Goal: Transaction & Acquisition: Purchase product/service

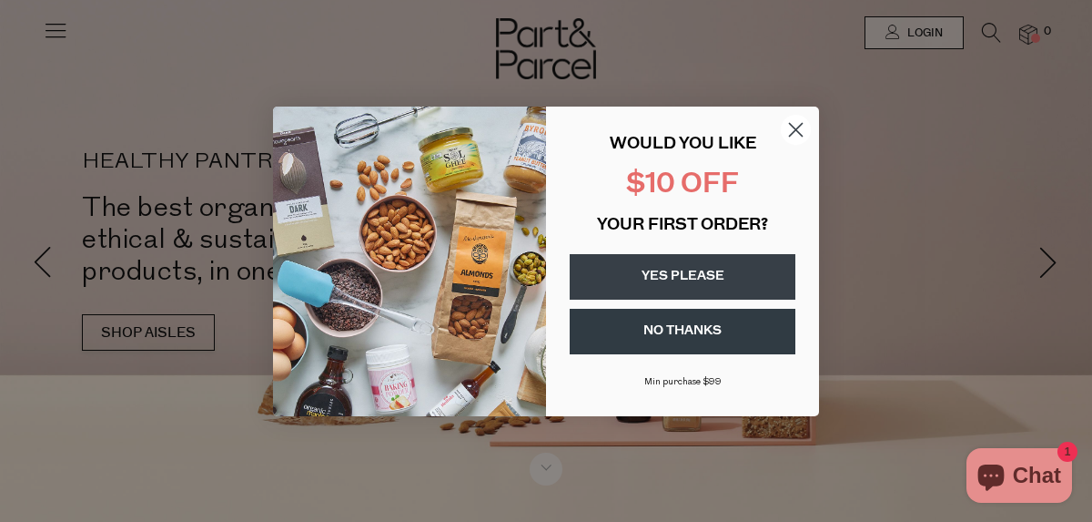
click at [798, 137] on circle "Close dialog" at bounding box center [796, 129] width 30 height 30
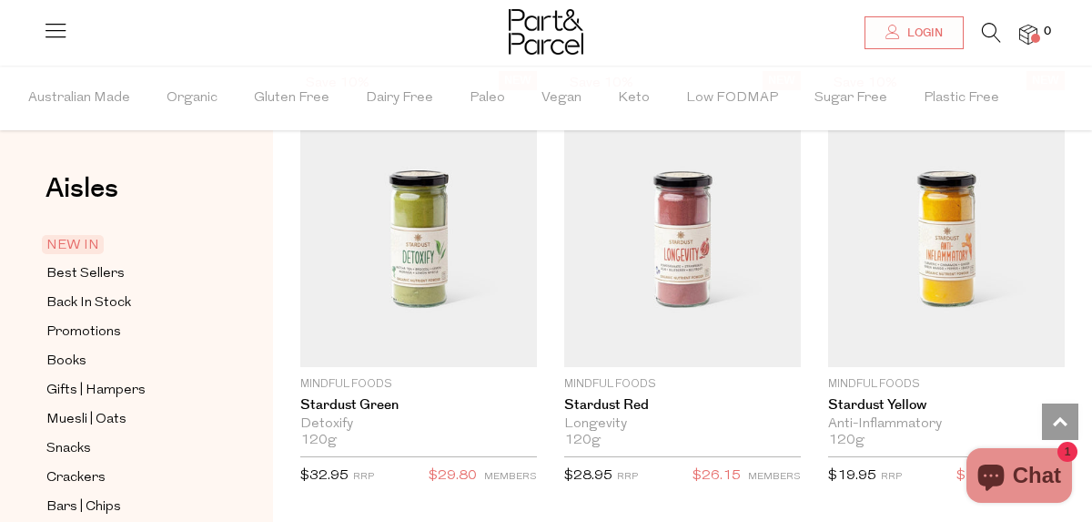
scroll to position [1445, 0]
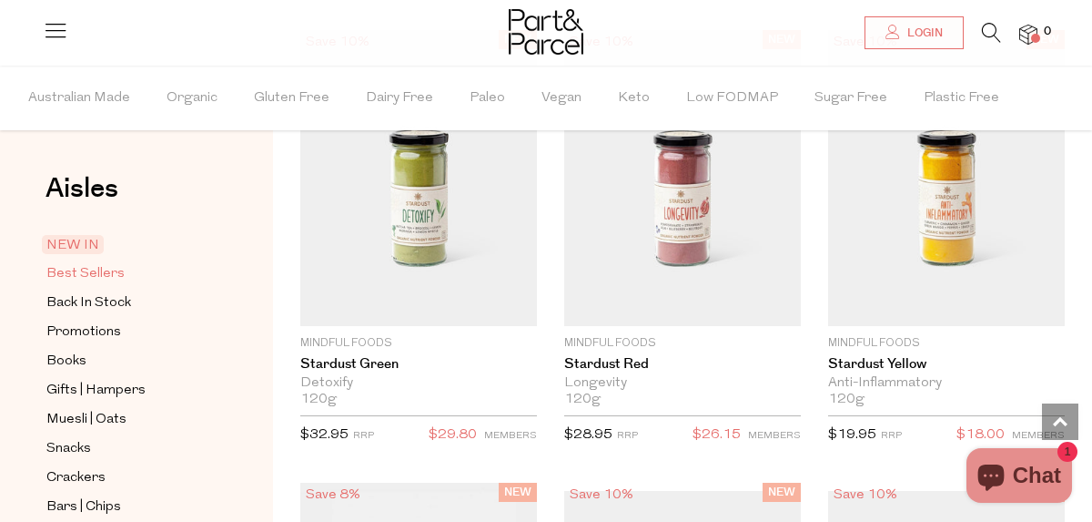
click at [83, 277] on span "Best Sellers" at bounding box center [85, 274] width 78 height 22
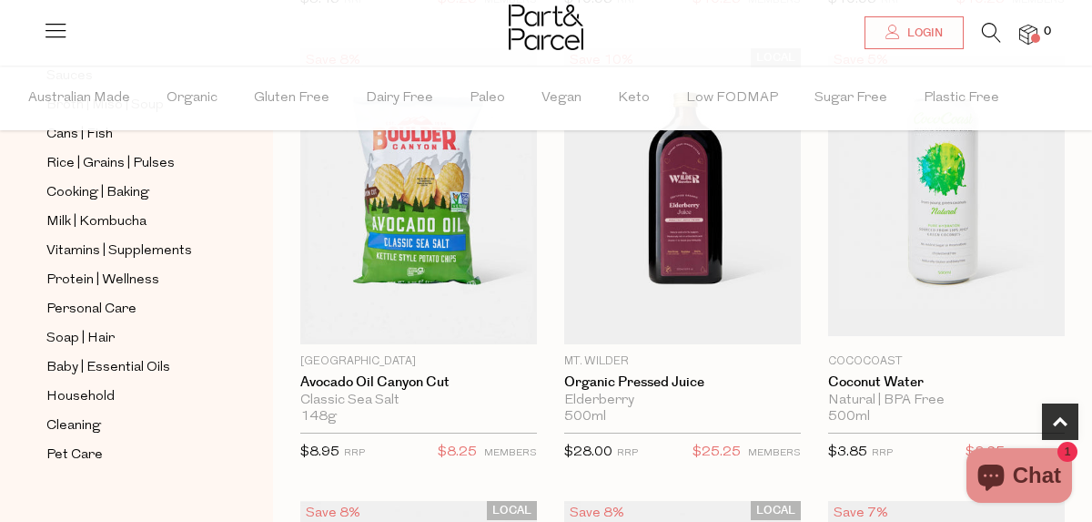
scroll to position [753, 0]
click at [110, 218] on span "Milk | Kombucha" at bounding box center [96, 220] width 100 height 22
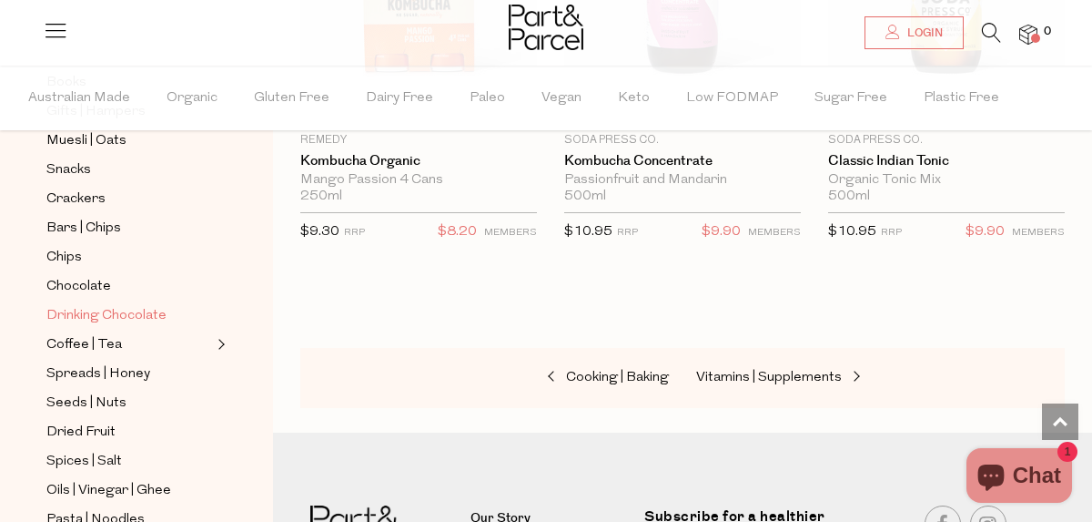
scroll to position [297, 0]
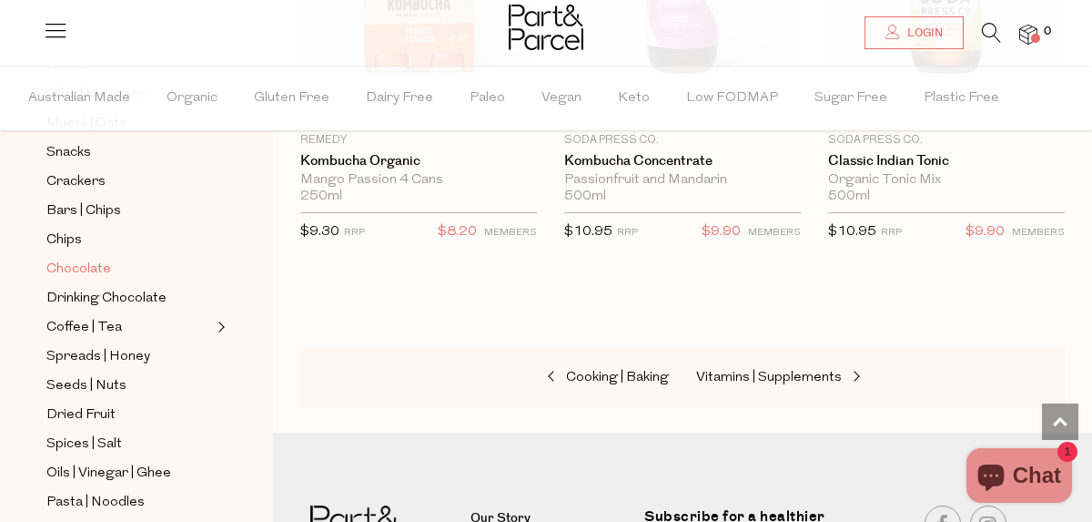
click at [92, 262] on span "Chocolate" at bounding box center [78, 269] width 65 height 22
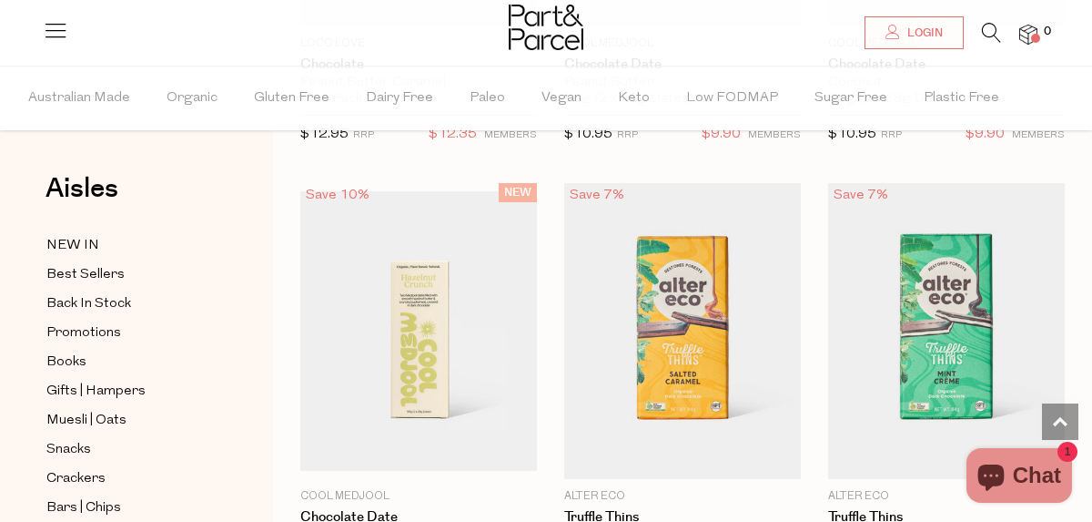
scroll to position [1879, 0]
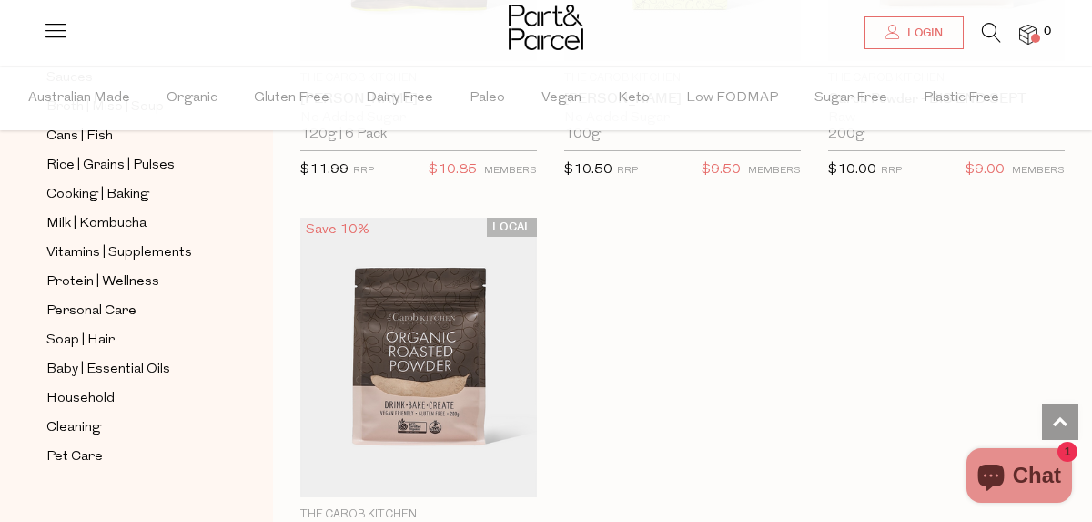
scroll to position [759, 0]
